Goal: Information Seeking & Learning: Learn about a topic

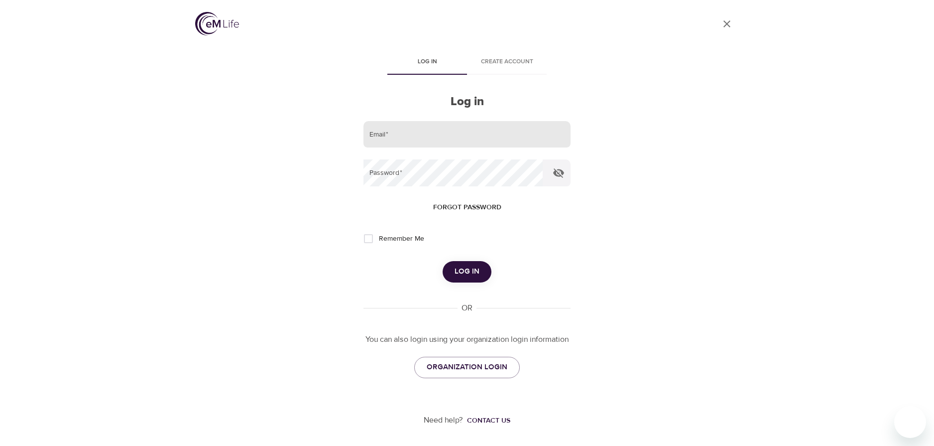
click at [393, 135] on input "email" at bounding box center [466, 134] width 207 height 27
type input "[EMAIL_ADDRESS][DOMAIN_NAME]"
click at [443, 261] on button "Log in" at bounding box center [467, 271] width 49 height 21
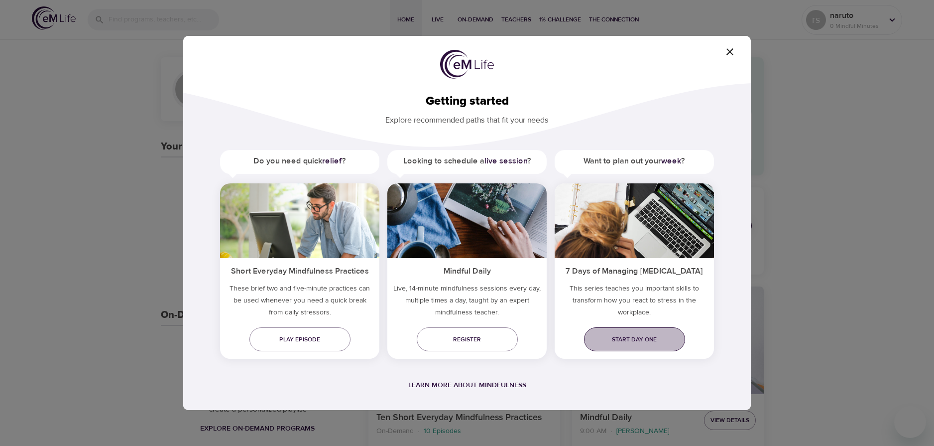
click at [626, 344] on span "Start day one" at bounding box center [634, 339] width 85 height 10
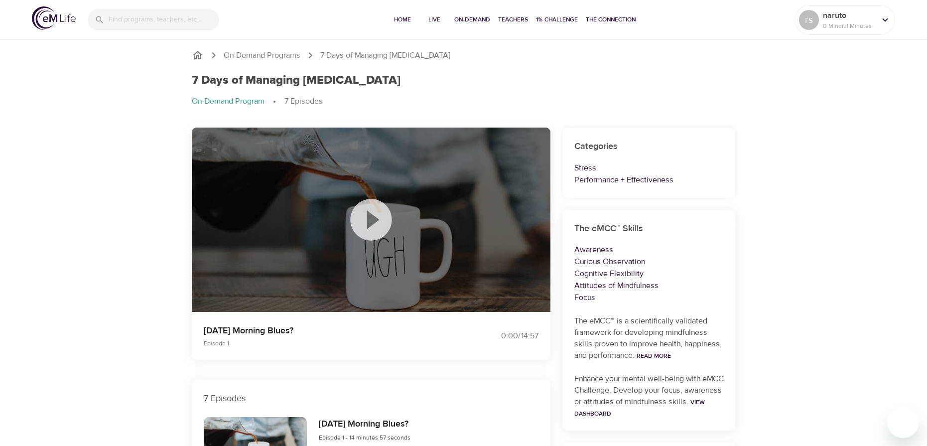
click at [372, 231] on icon at bounding box center [370, 219] width 41 height 41
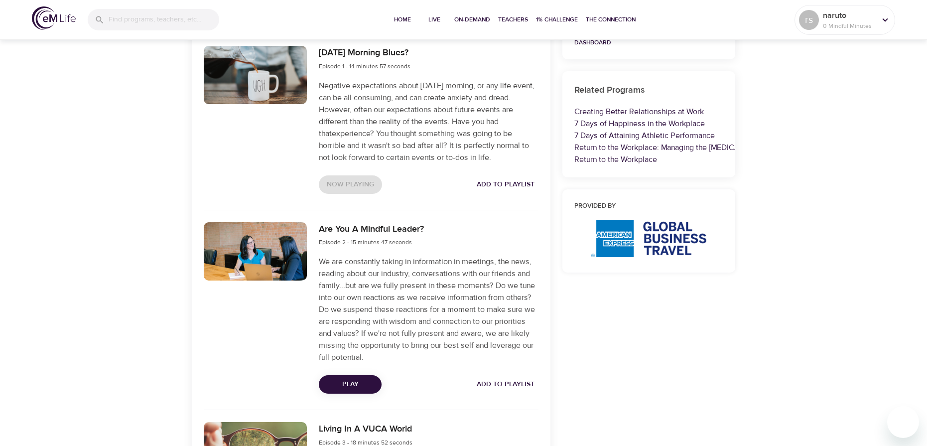
scroll to position [72, 0]
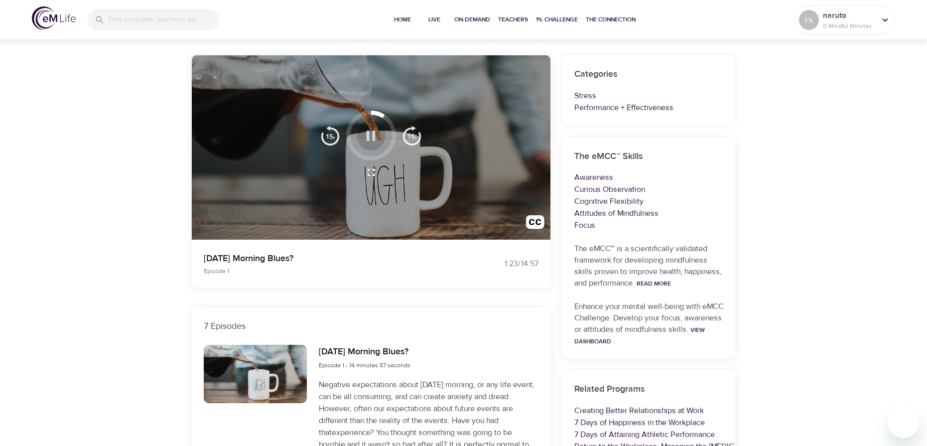
click at [373, 133] on icon "button" at bounding box center [370, 135] width 9 height 10
